Goal: Transaction & Acquisition: Purchase product/service

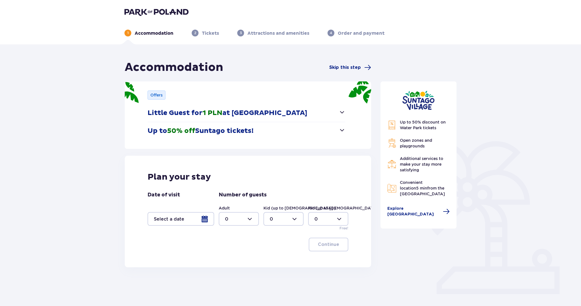
click at [341, 115] on span "button" at bounding box center [342, 112] width 7 height 7
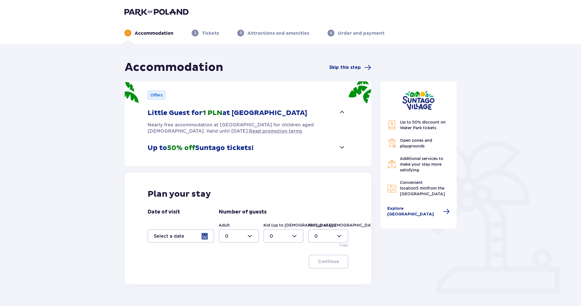
click at [341, 112] on span "button" at bounding box center [342, 112] width 7 height 7
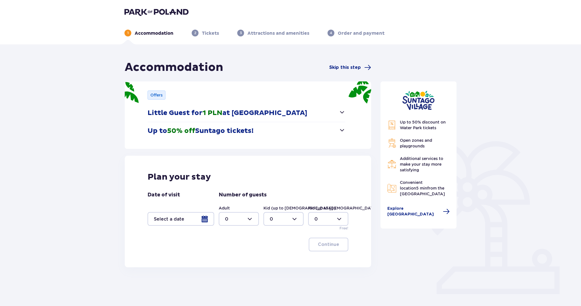
click at [337, 132] on button "Up to 50% off Suntago tickets!" at bounding box center [247, 131] width 198 height 18
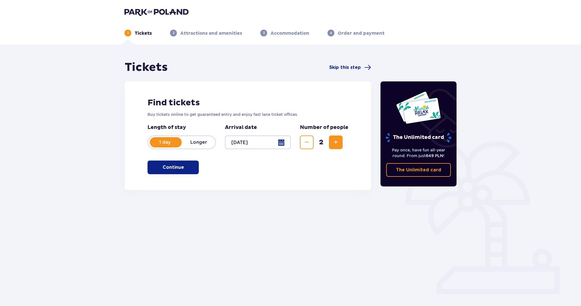
click at [163, 169] on p "Continue" at bounding box center [173, 167] width 21 height 6
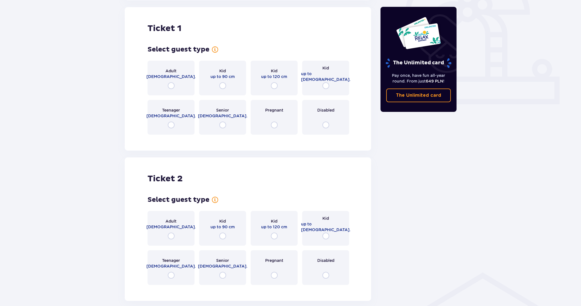
scroll to position [190, 0]
click at [170, 86] on input "radio" at bounding box center [171, 85] width 7 height 7
radio input "true"
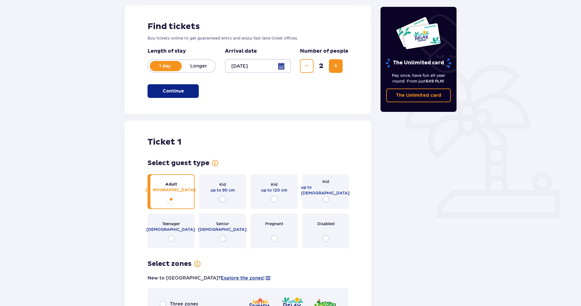
scroll to position [73, 0]
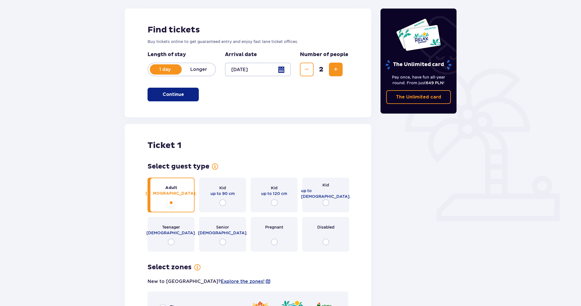
click at [327, 204] on input "radio" at bounding box center [325, 202] width 7 height 7
radio input "true"
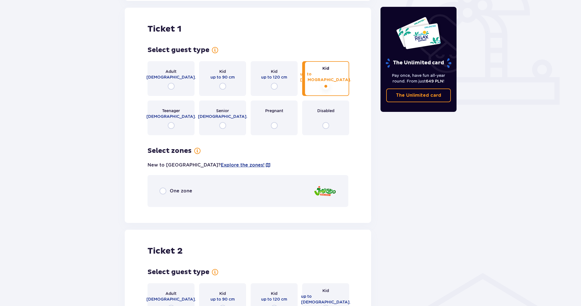
scroll to position [175, 0]
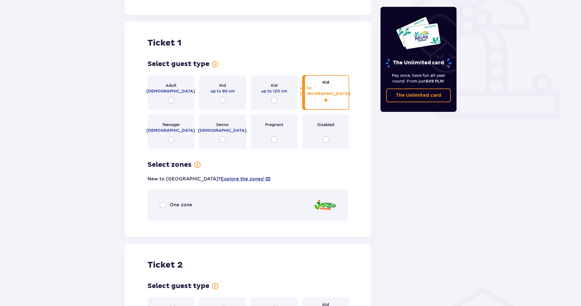
click at [169, 99] on input "radio" at bounding box center [171, 100] width 7 height 7
radio input "true"
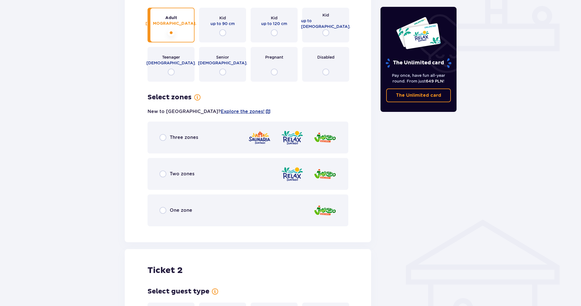
scroll to position [244, 0]
click at [162, 210] on input "radio" at bounding box center [162, 209] width 7 height 7
radio input "true"
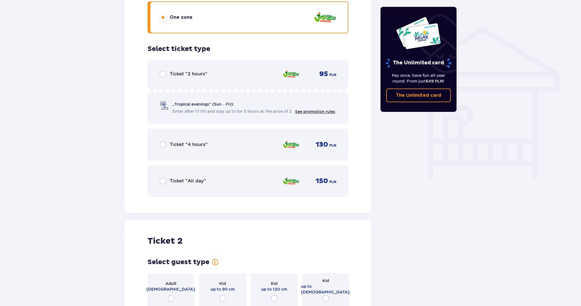
scroll to position [417, 0]
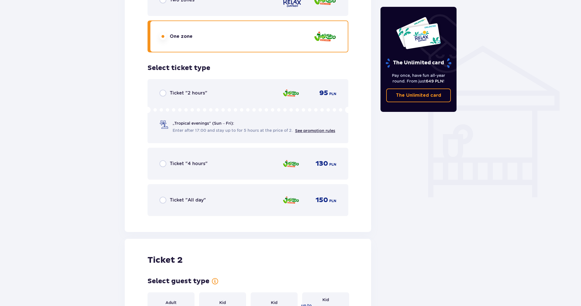
click at [163, 200] on input "radio" at bounding box center [162, 200] width 7 height 7
radio input "true"
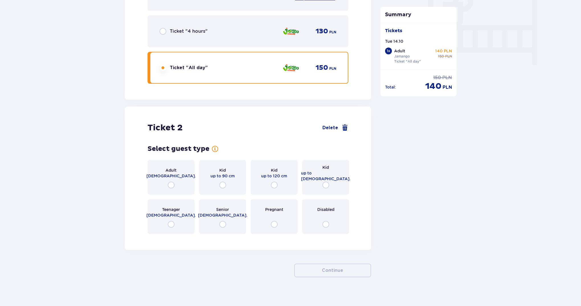
scroll to position [554, 0]
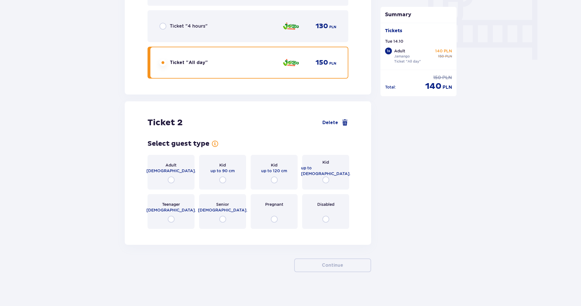
click at [326, 181] on input "radio" at bounding box center [325, 180] width 7 height 7
radio input "true"
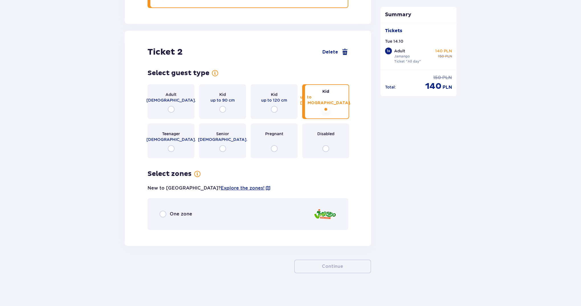
scroll to position [626, 0]
click at [161, 214] on input "radio" at bounding box center [162, 213] width 7 height 7
radio input "true"
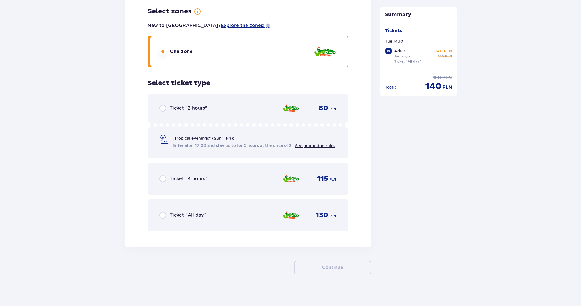
scroll to position [790, 0]
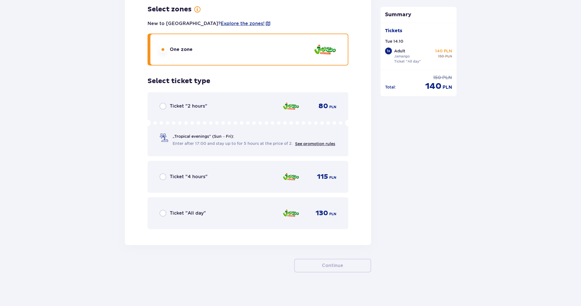
click at [163, 212] on input "radio" at bounding box center [162, 213] width 7 height 7
radio input "true"
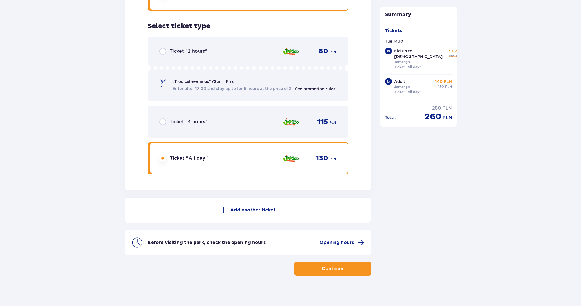
scroll to position [847, 0]
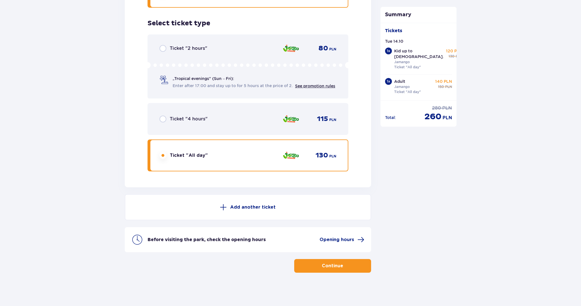
click at [245, 207] on p "Add another ticket" at bounding box center [253, 207] width 46 height 6
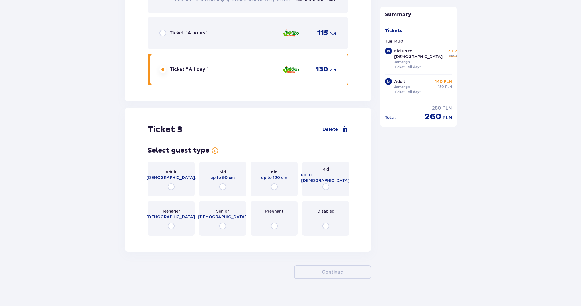
scroll to position [1009, 0]
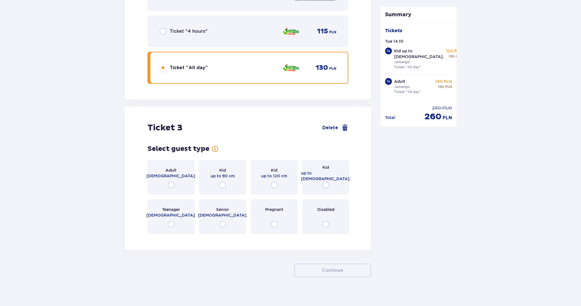
click at [169, 182] on input "radio" at bounding box center [171, 185] width 7 height 7
radio input "true"
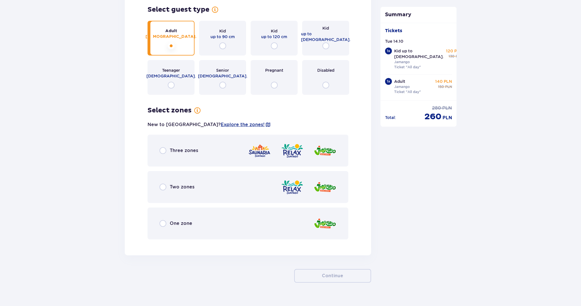
scroll to position [1153, 0]
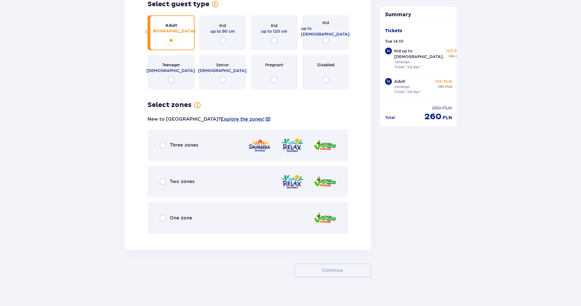
click at [164, 178] on input "radio" at bounding box center [162, 181] width 7 height 7
radio input "true"
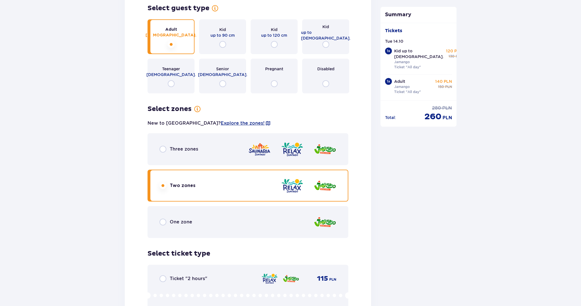
scroll to position [1146, 0]
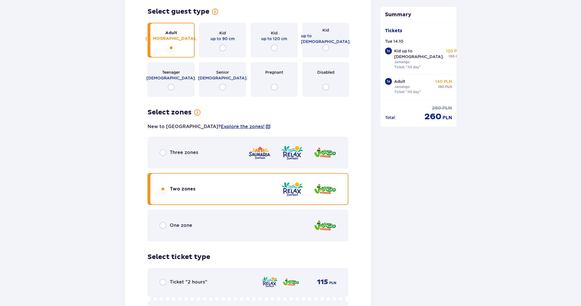
click at [163, 186] on input "radio" at bounding box center [162, 189] width 7 height 7
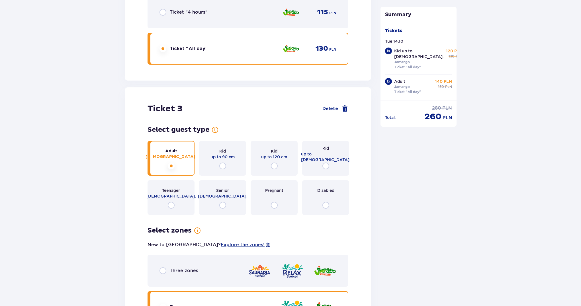
scroll to position [1032, 0]
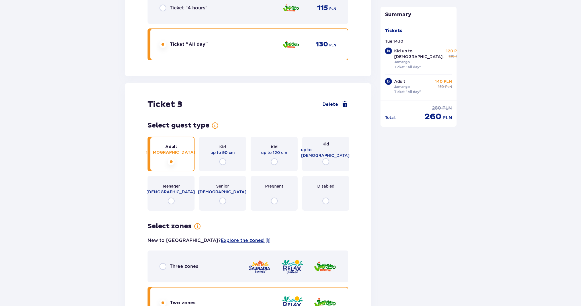
click at [342, 101] on span at bounding box center [344, 104] width 7 height 7
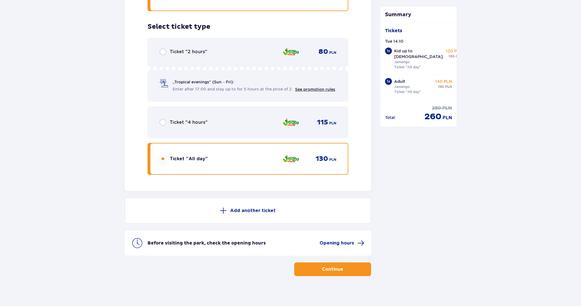
scroll to position [847, 0]
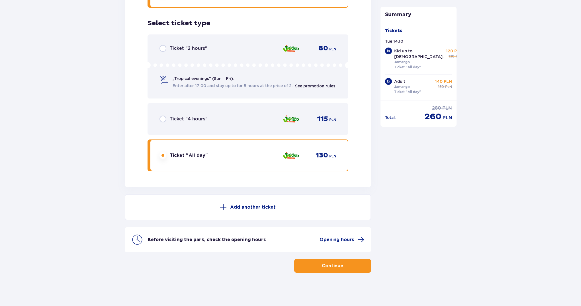
click at [336, 267] on p "Continue" at bounding box center [332, 266] width 21 height 6
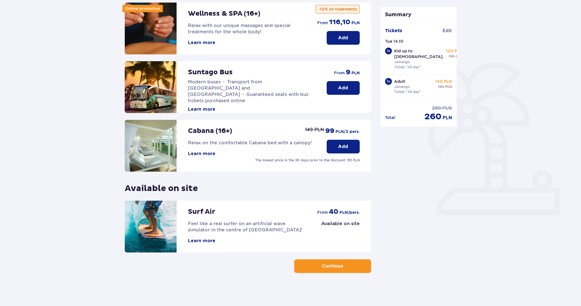
scroll to position [80, 0]
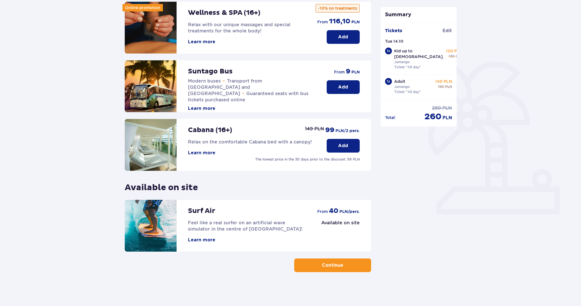
click at [337, 269] on button "Continue" at bounding box center [332, 266] width 77 height 14
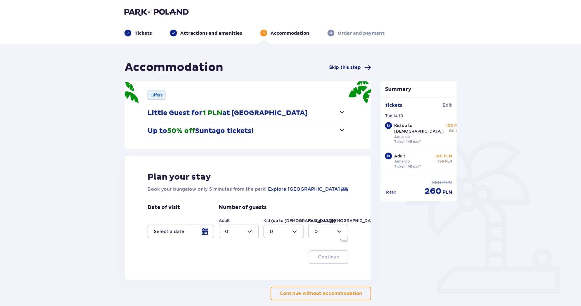
click at [344, 113] on span "button" at bounding box center [342, 112] width 7 height 7
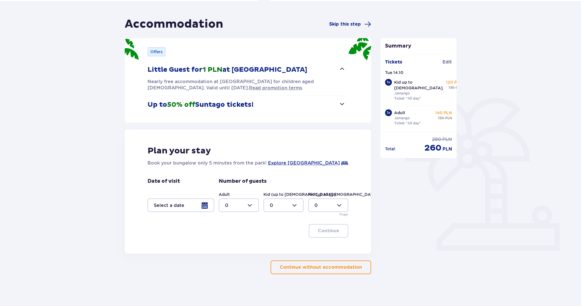
scroll to position [45, 0]
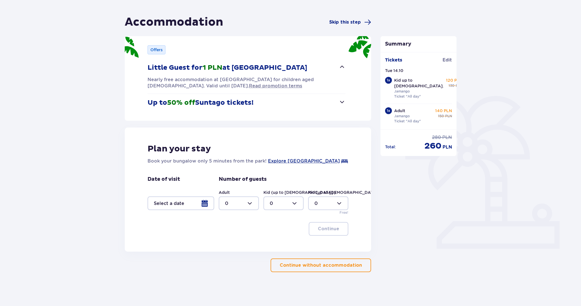
click at [339, 101] on span "button" at bounding box center [342, 102] width 7 height 7
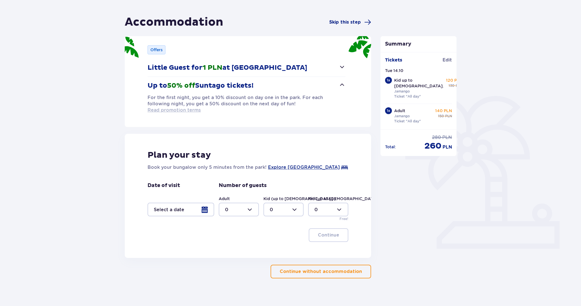
click at [201, 107] on span "Read promotion terms" at bounding box center [174, 110] width 53 height 6
click at [336, 269] on p "Continue without accommodation" at bounding box center [321, 272] width 82 height 6
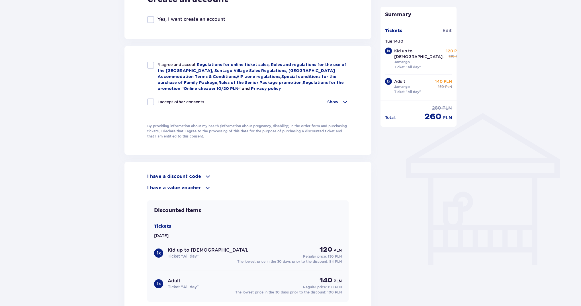
scroll to position [399, 0]
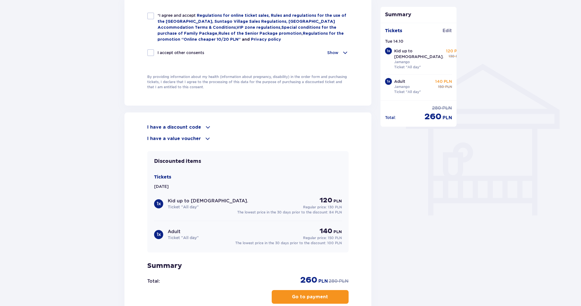
click at [207, 125] on span at bounding box center [207, 127] width 7 height 7
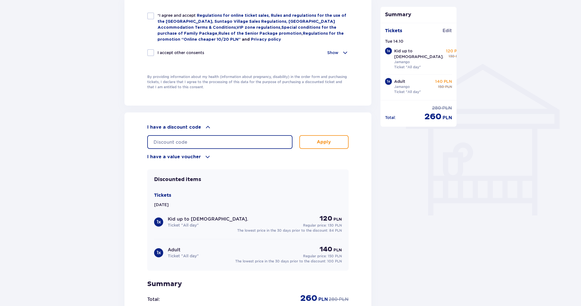
click at [164, 137] on input "text" at bounding box center [219, 142] width 145 height 14
type input "0850008232638282"
click at [331, 142] on button "Apply" at bounding box center [323, 142] width 49 height 14
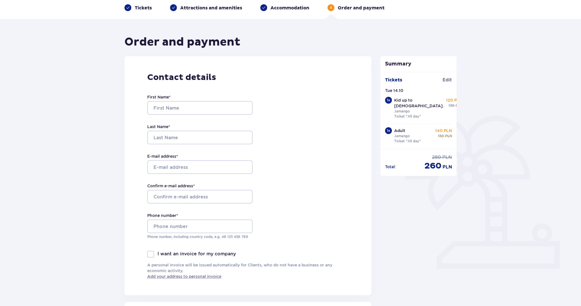
scroll to position [28, 0]
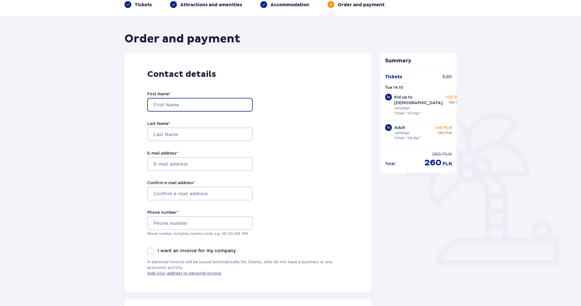
click at [210, 106] on input "First Name *" at bounding box center [199, 105] width 105 height 14
type input "P"
type input "Yuliya"
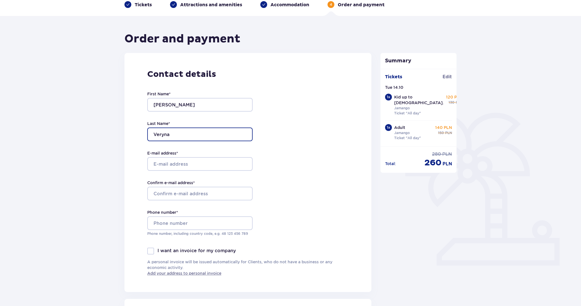
type input "Veryna"
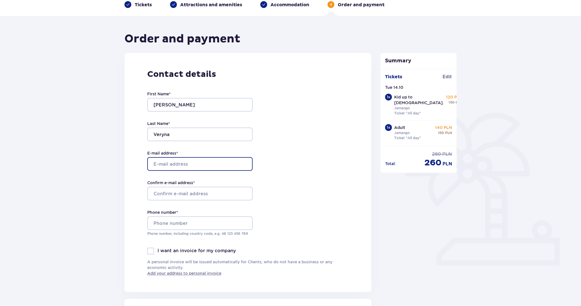
click at [175, 163] on input "E-mail address *" at bounding box center [199, 164] width 105 height 14
drag, startPoint x: 214, startPoint y: 165, endPoint x: 131, endPoint y: 165, distance: 83.4
click at [131, 165] on div "Contact details First Name * Yuliya Last Name * Veryna E-mail address * desad10…" at bounding box center [247, 172] width 247 height 239
type input "[EMAIL_ADDRESS][DOMAIN_NAME]"
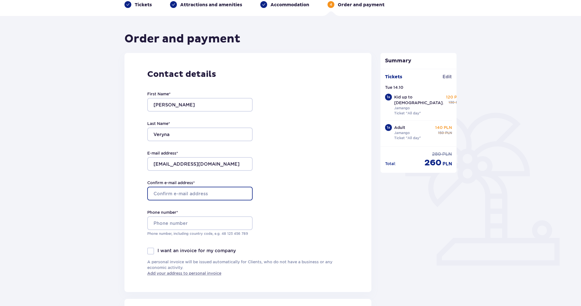
click at [176, 194] on input "Confirm e-mail address *" at bounding box center [199, 194] width 105 height 14
paste input "[EMAIL_ADDRESS][DOMAIN_NAME]"
type input "[EMAIL_ADDRESS][DOMAIN_NAME]"
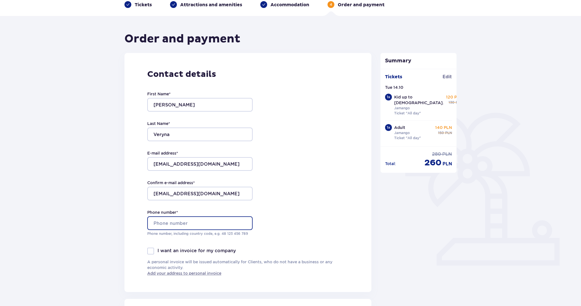
click at [176, 219] on input "Phone number *" at bounding box center [199, 223] width 105 height 14
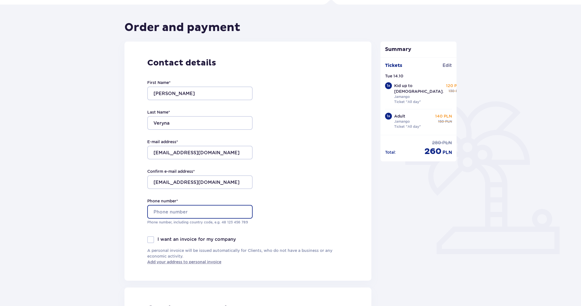
scroll to position [85, 0]
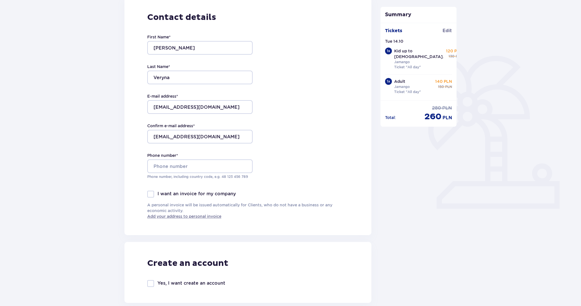
click at [150, 197] on div at bounding box center [150, 194] width 7 height 7
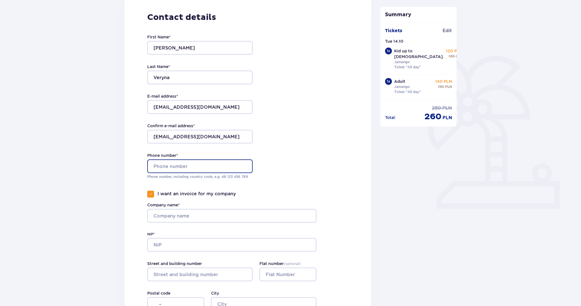
click at [170, 165] on input "Phone number *" at bounding box center [199, 166] width 105 height 14
click at [155, 196] on div "I want an invoice for my company" at bounding box center [191, 194] width 89 height 7
checkbox input "false"
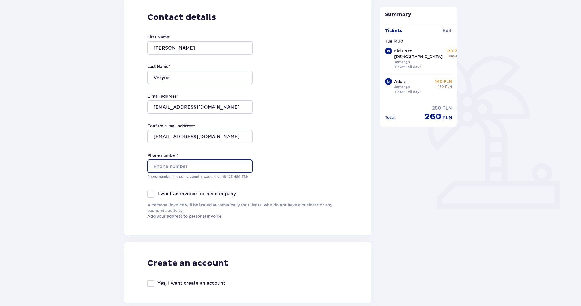
click at [163, 165] on input "Phone number *" at bounding box center [199, 166] width 105 height 14
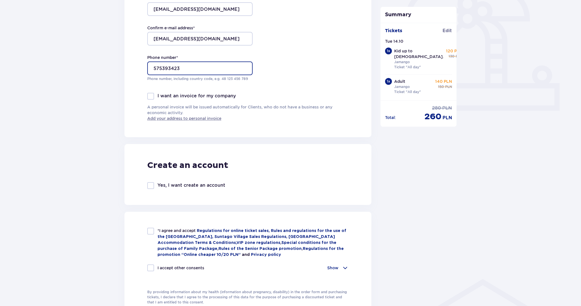
scroll to position [199, 0]
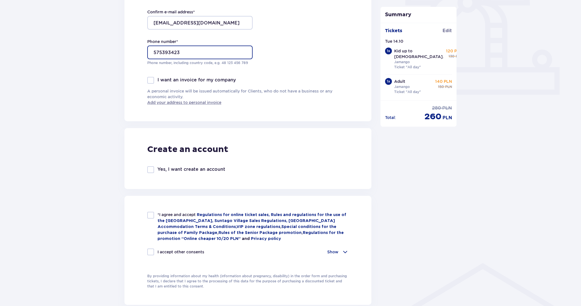
type input "575393423"
click at [151, 214] on div at bounding box center [150, 215] width 7 height 7
checkbox input "true"
click at [149, 249] on div at bounding box center [150, 252] width 7 height 7
checkbox input "true"
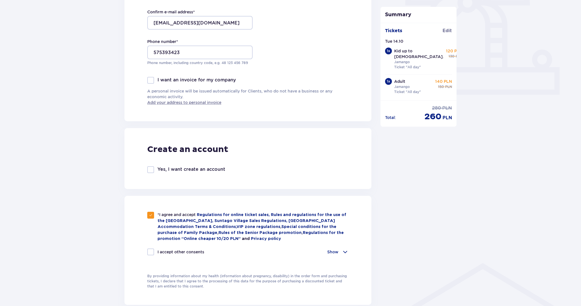
checkbox input "true"
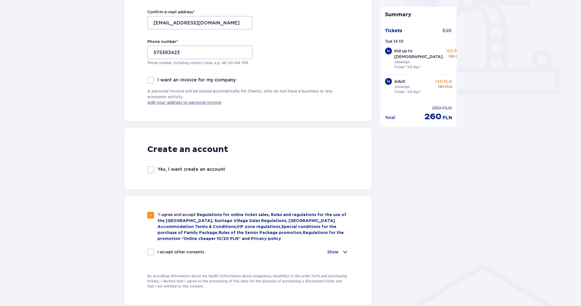
checkbox input "true"
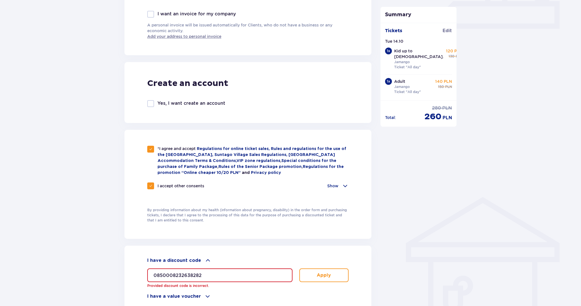
scroll to position [285, 0]
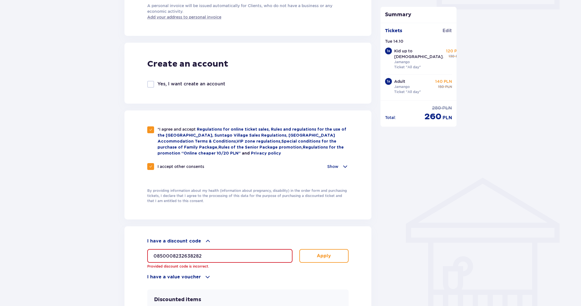
click at [342, 169] on div "I accept other consents Show I want to receive from Global Parks Poland Sp. z o…" at bounding box center [247, 170] width 201 height 14
click at [342, 163] on span at bounding box center [345, 166] width 7 height 7
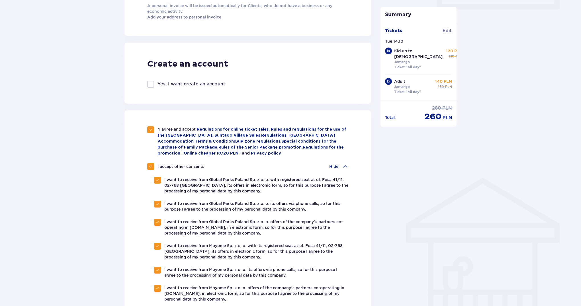
click at [342, 165] on span at bounding box center [345, 166] width 7 height 7
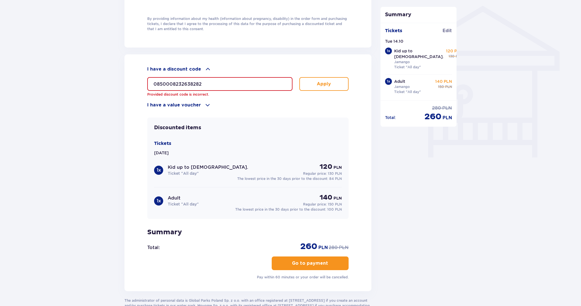
scroll to position [370, 0]
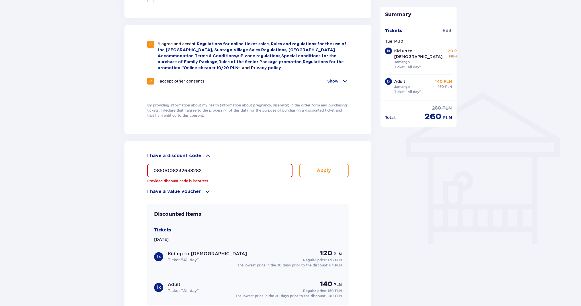
click at [343, 171] on button "Apply" at bounding box center [323, 171] width 49 height 14
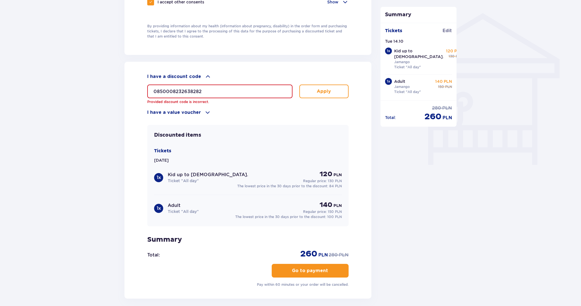
scroll to position [456, 0]
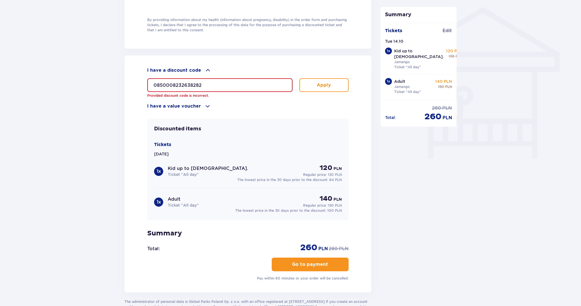
drag, startPoint x: 222, startPoint y: 84, endPoint x: 75, endPoint y: 93, distance: 146.7
type input "]"
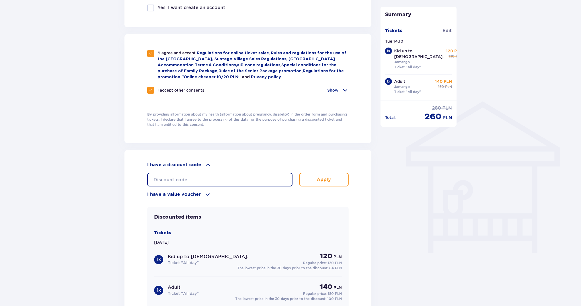
scroll to position [370, 0]
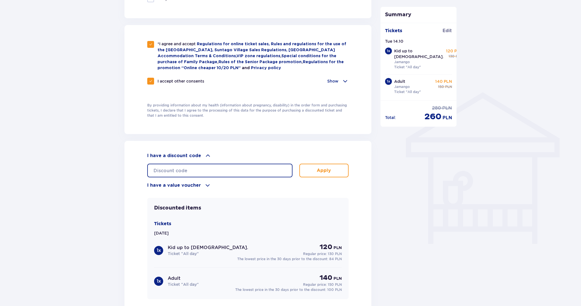
click at [223, 173] on input "text" at bounding box center [219, 171] width 145 height 14
type input "t"
click at [326, 168] on p "Apply" at bounding box center [324, 170] width 14 height 6
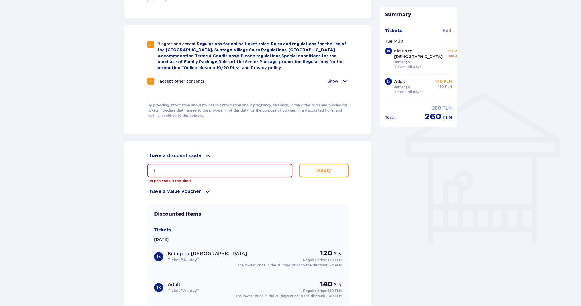
click at [233, 165] on input "t" at bounding box center [219, 171] width 145 height 14
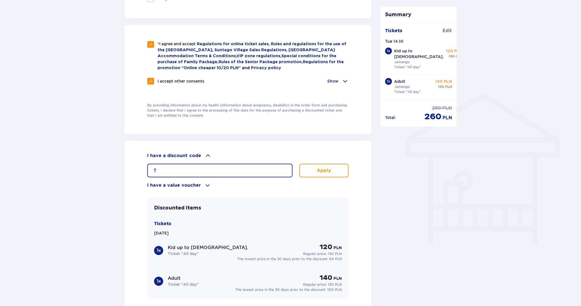
type input "T"
click at [319, 172] on p "Apply" at bounding box center [324, 170] width 14 height 6
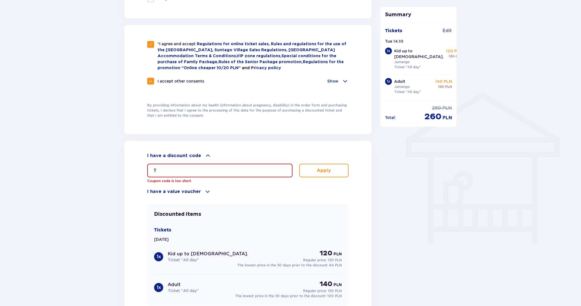
drag, startPoint x: 203, startPoint y: 167, endPoint x: 135, endPoint y: 171, distance: 67.6
click at [163, 169] on input "T" at bounding box center [219, 171] width 145 height 14
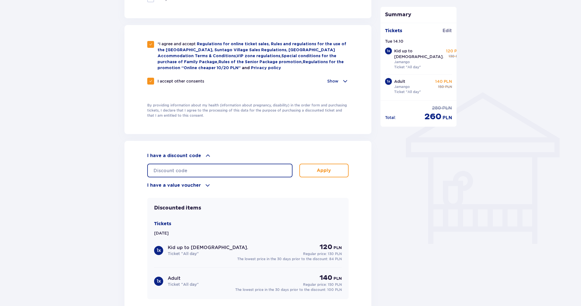
scroll to position [497, 0]
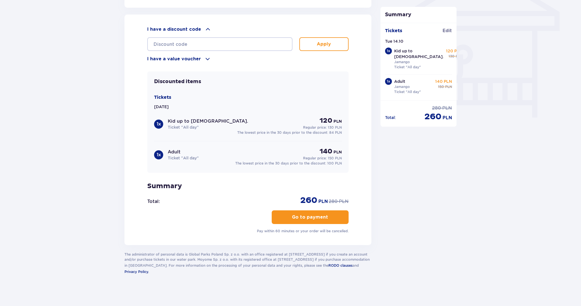
click at [304, 215] on p "Go to payment" at bounding box center [310, 217] width 36 height 6
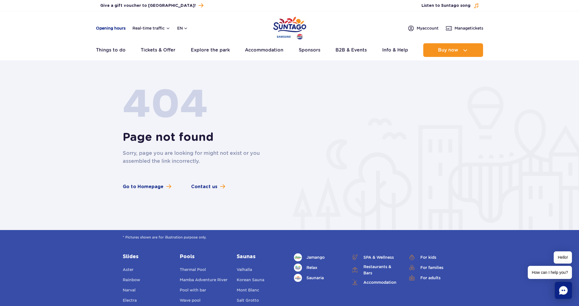
click at [112, 29] on link "Opening hours" at bounding box center [111, 28] width 30 height 6
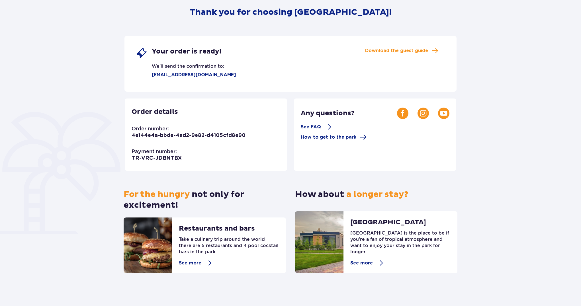
scroll to position [73, 0]
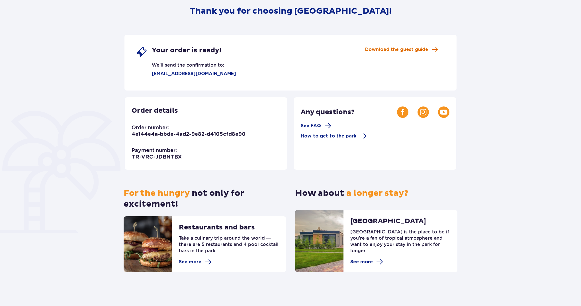
click at [426, 48] on span "Download the guest guide" at bounding box center [396, 49] width 63 height 6
click at [405, 52] on span "Download the guest guide" at bounding box center [396, 49] width 63 height 6
drag, startPoint x: 153, startPoint y: 65, endPoint x: 224, endPoint y: 61, distance: 70.2
click at [224, 61] on div "Your order is ready! We'll send the confirmation to: [EMAIL_ADDRESS][DOMAIN_NAM…" at bounding box center [290, 63] width 332 height 56
